Goal: Transaction & Acquisition: Book appointment/travel/reservation

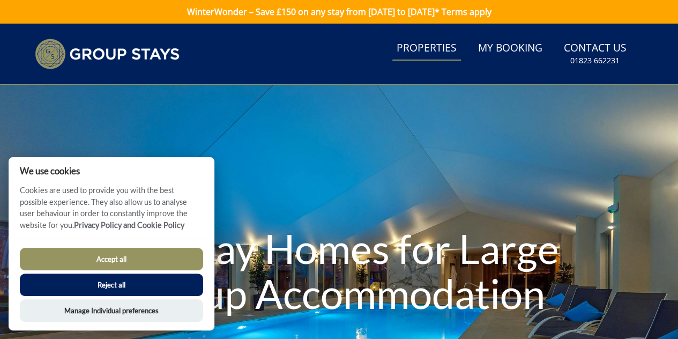
click at [450, 49] on link "Properties" at bounding box center [426, 48] width 69 height 24
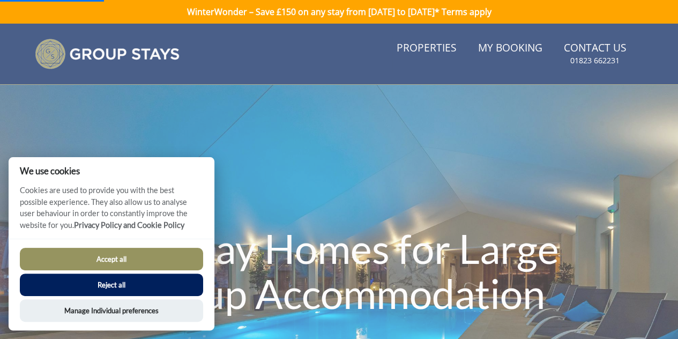
click at [86, 282] on button "Reject all" at bounding box center [111, 284] width 183 height 23
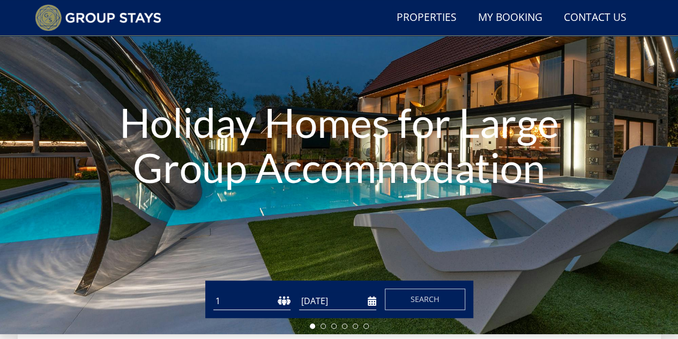
scroll to position [96, 0]
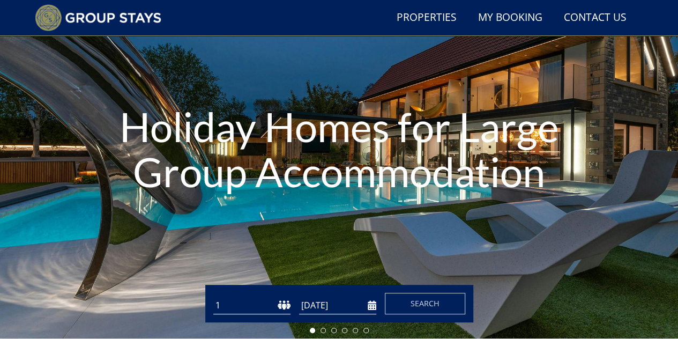
click at [257, 304] on select "1 2 3 4 5 6 7 8 9 10 11 12 13 14 15 16 17 18 19 20 21 22 23 24 25 26 27 28 29 3…" at bounding box center [251, 305] width 77 height 18
select select "20"
click at [213, 296] on select "1 2 3 4 5 6 7 8 9 10 11 12 13 14 15 16 17 18 19 20 21 22 23 24 25 26 27 28 29 3…" at bounding box center [251, 305] width 77 height 18
click at [359, 307] on input "[DATE]" at bounding box center [337, 305] width 77 height 18
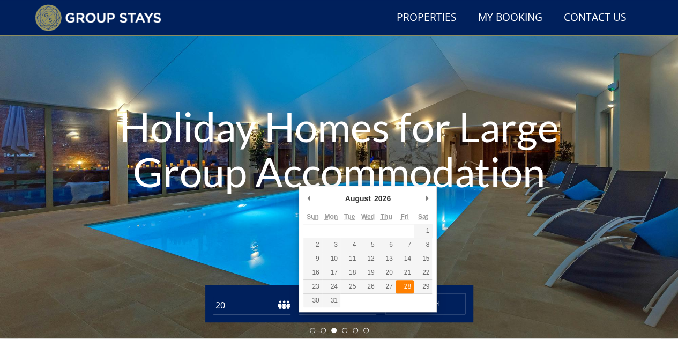
type input "[DATE]"
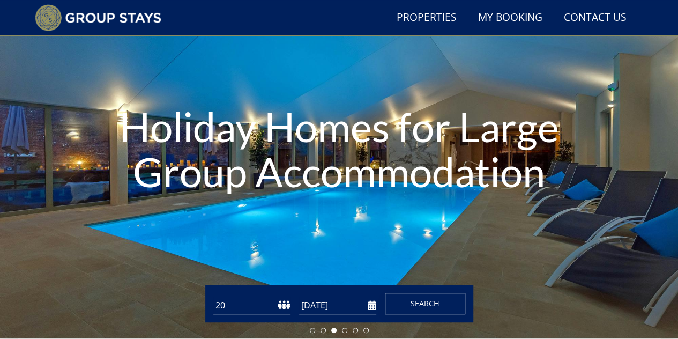
click at [408, 303] on button "Search" at bounding box center [425, 303] width 80 height 21
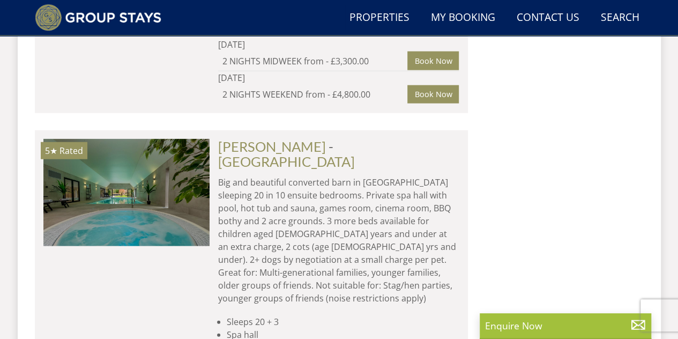
scroll to position [1393, 0]
